Goal: Find contact information: Find contact information

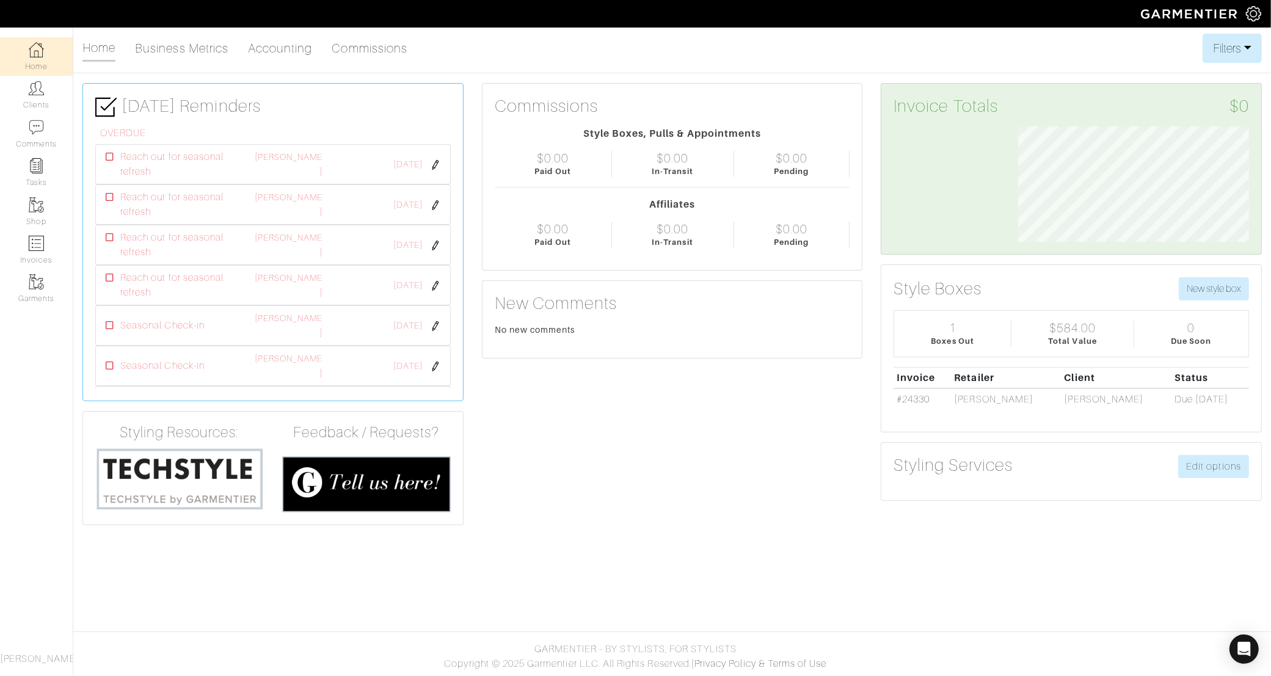
scroll to position [115, 249]
click at [31, 92] on img at bounding box center [36, 88] width 15 height 15
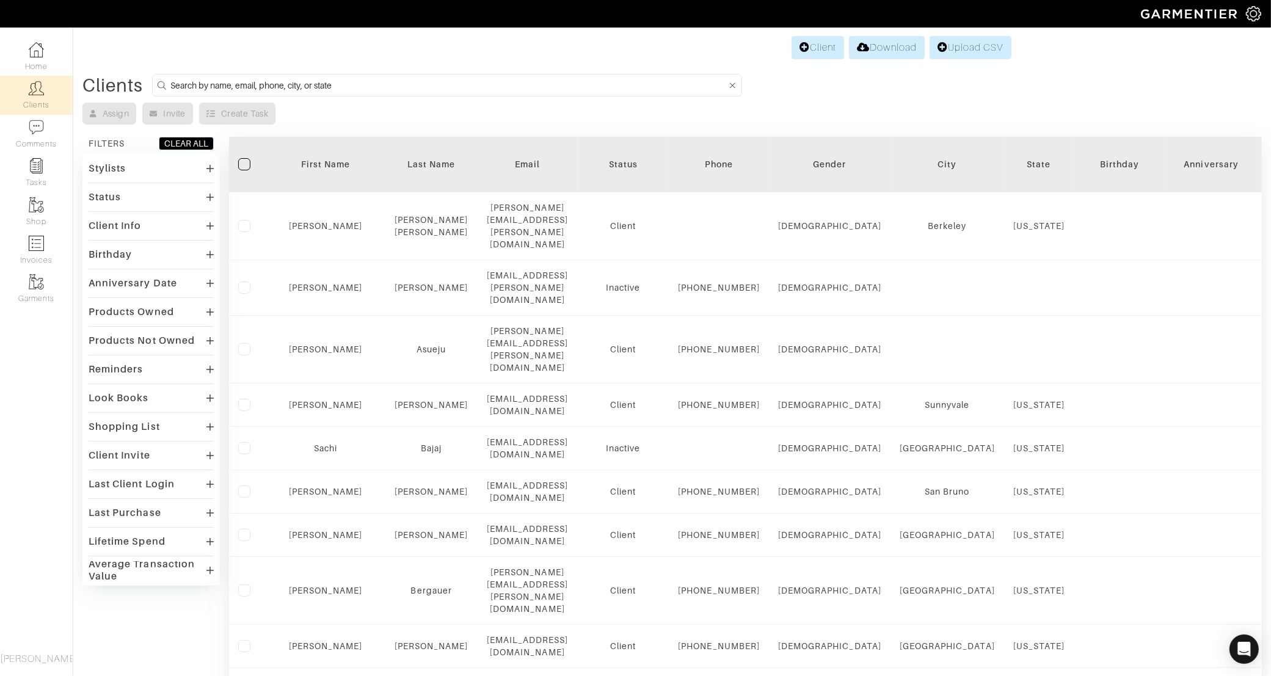
click at [368, 84] on input at bounding box center [448, 85] width 556 height 15
type input "mark"
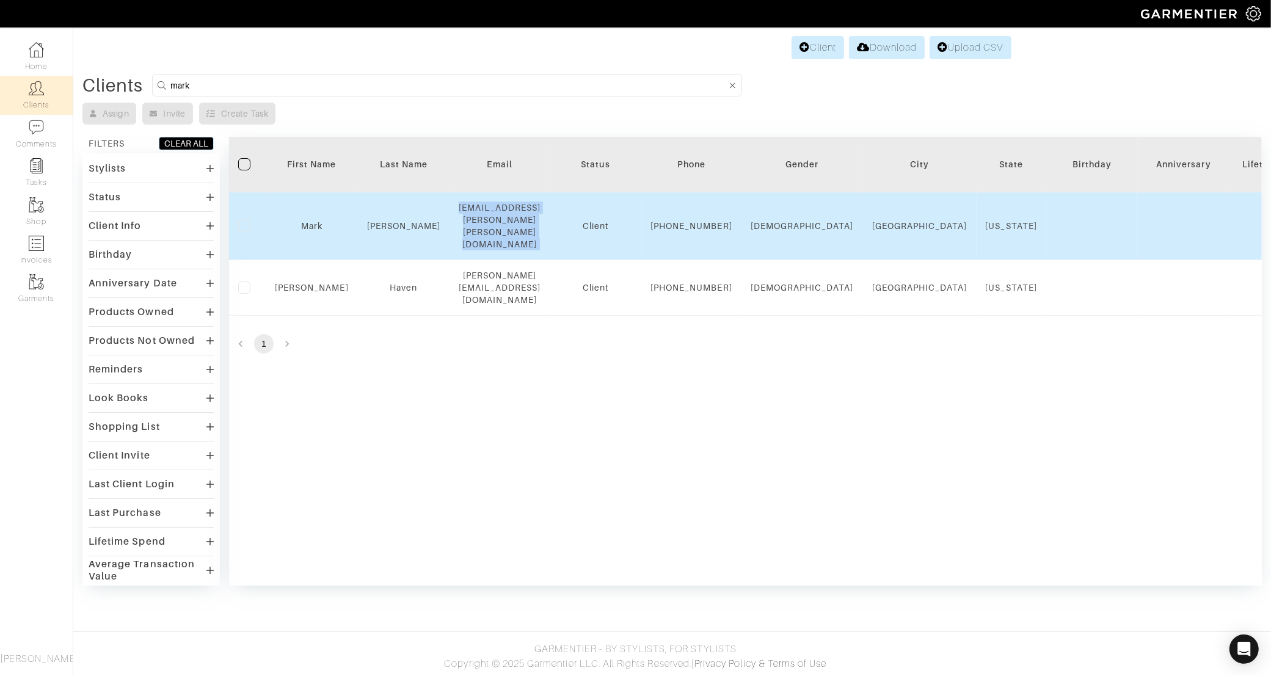
drag, startPoint x: 455, startPoint y: 217, endPoint x: 601, endPoint y: 217, distance: 146.0
click at [601, 217] on tr "[PERSON_NAME] [PERSON_NAME] [PERSON_NAME][EMAIL_ADDRESS][PERSON_NAME][PERSON_NA…" at bounding box center [1268, 226] width 2079 height 68
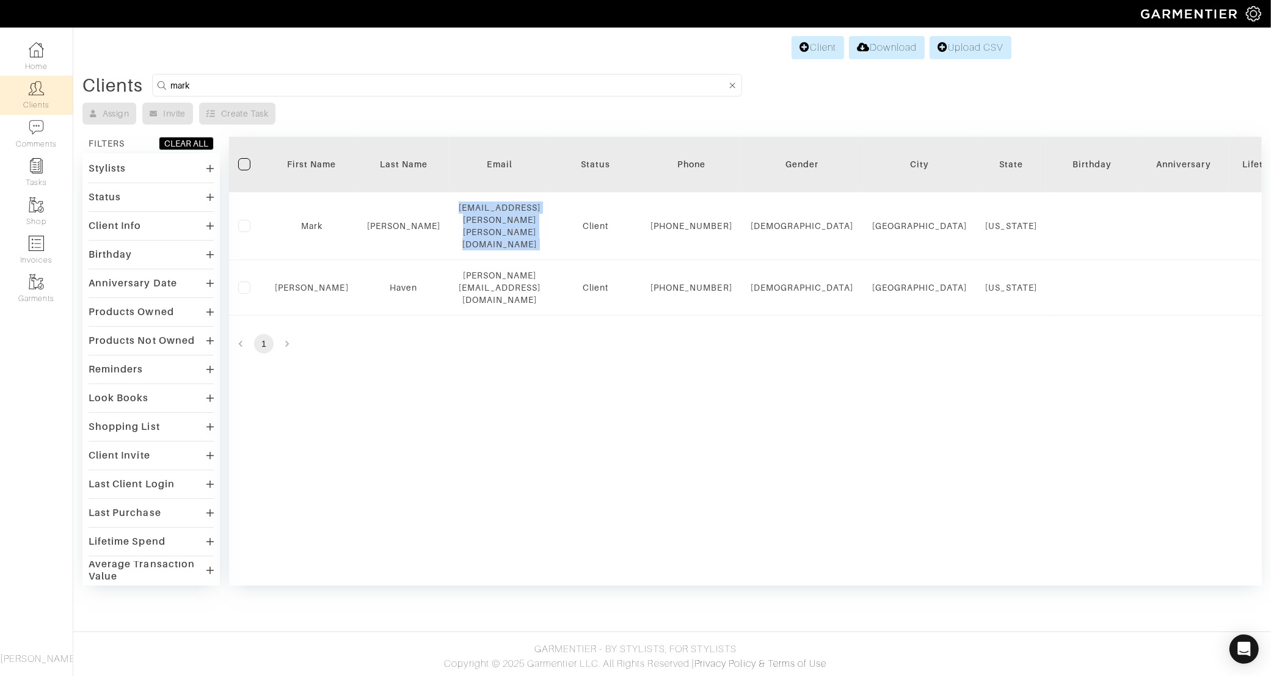
copy div "[EMAIL_ADDRESS][PERSON_NAME][PERSON_NAME][DOMAIN_NAME]"
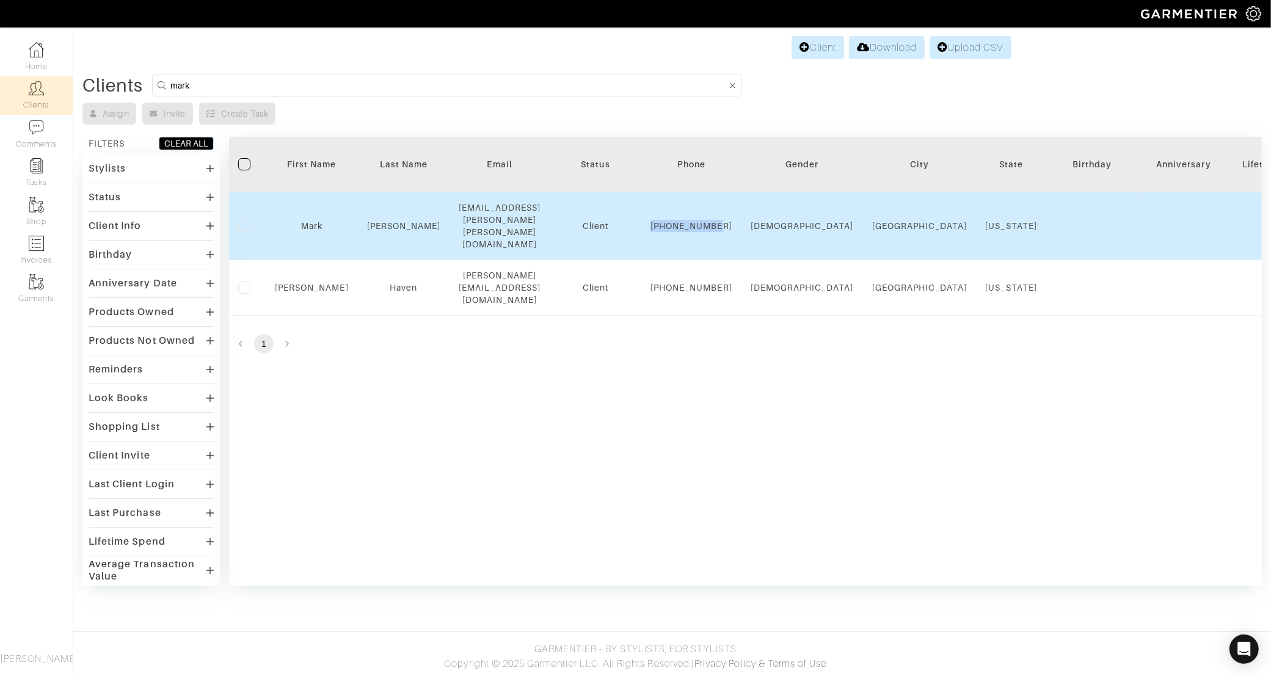
drag, startPoint x: 699, startPoint y: 207, endPoint x: 727, endPoint y: 233, distance: 38.0
click at [727, 232] on div "[PHONE_NUMBER]" at bounding box center [692, 226] width 82 height 12
copy div "[PHONE_NUMBER]"
